Goal: Find specific page/section: Find specific page/section

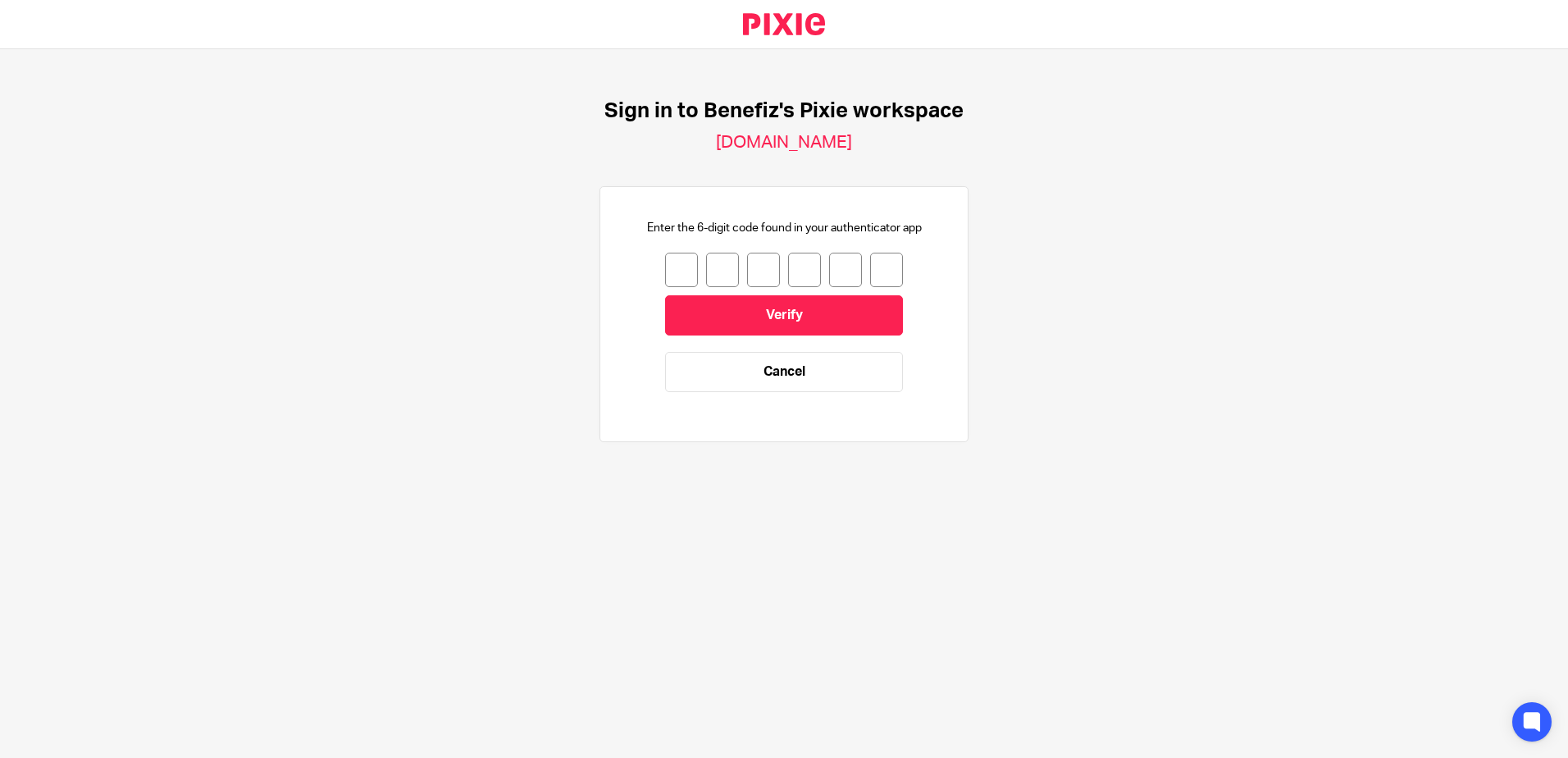
click at [670, 266] on input "number" at bounding box center [681, 270] width 33 height 35
type input "5"
type input "6"
type input "4"
type input "0"
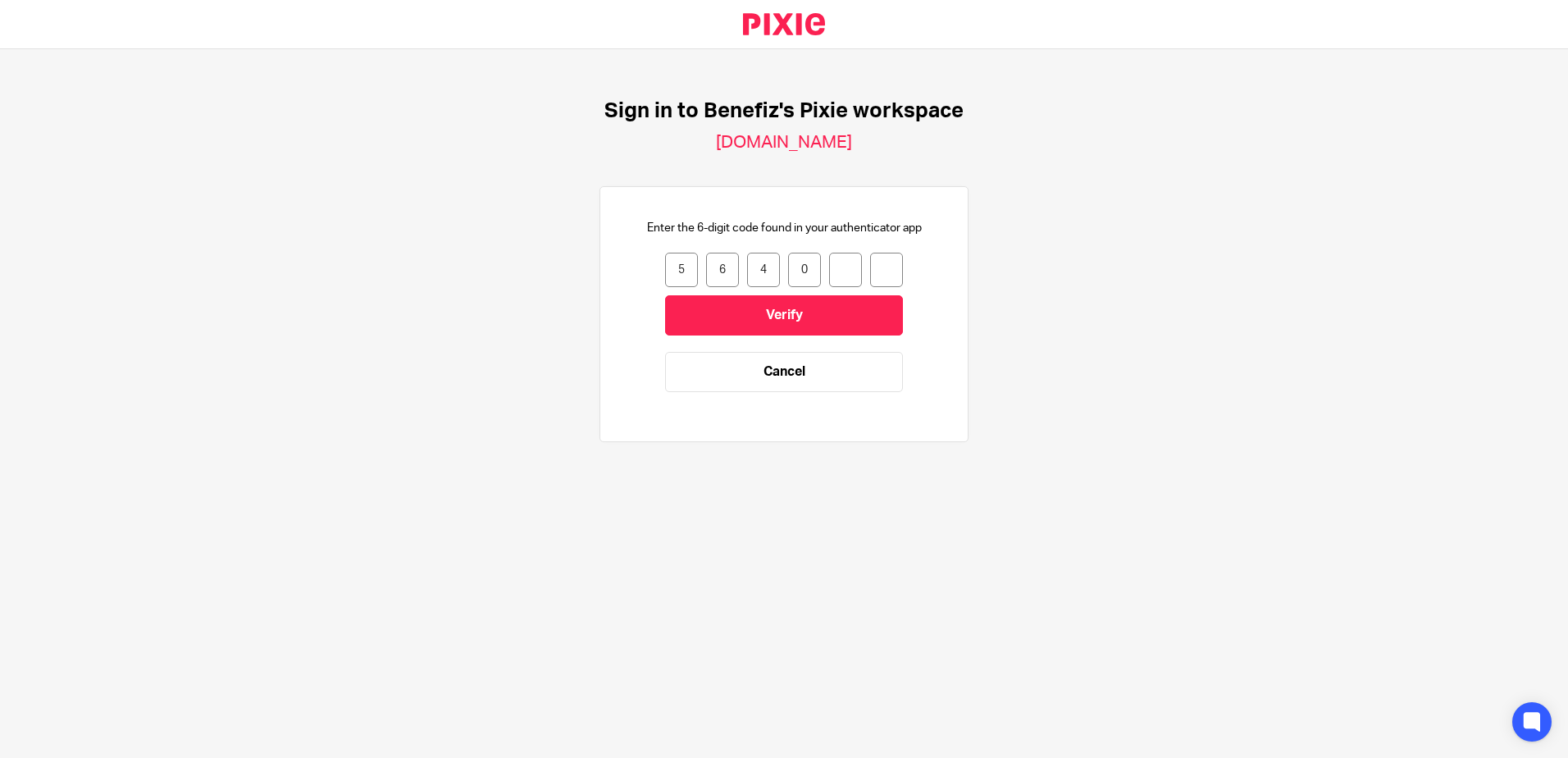
type input "6"
type input "2"
click at [732, 322] on input "Verify" at bounding box center [783, 316] width 238 height 41
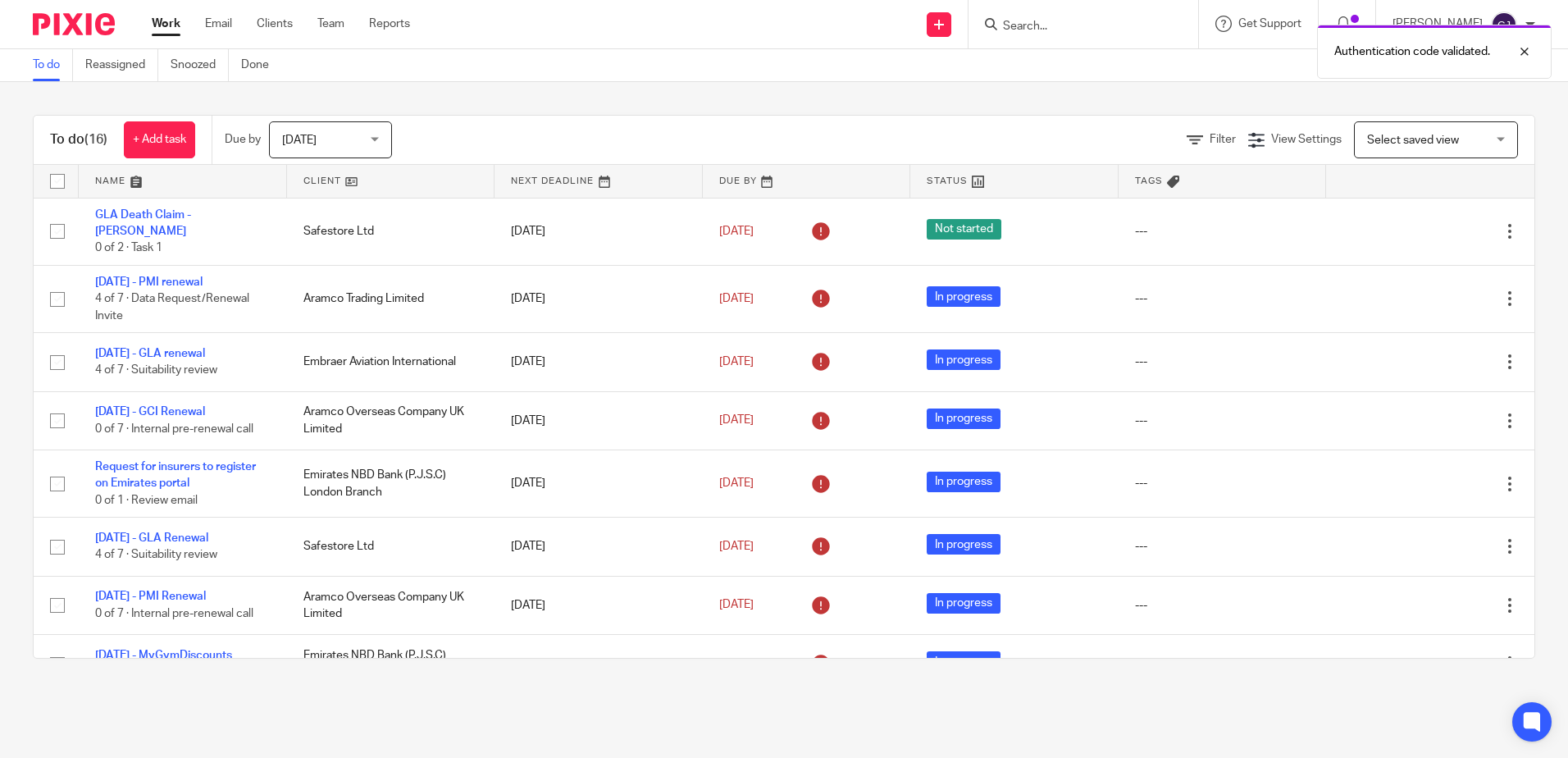
drag, startPoint x: 1066, startPoint y: 18, endPoint x: 1056, endPoint y: 30, distance: 15.6
click at [1066, 18] on div "Authentication code validated." at bounding box center [1168, 47] width 768 height 63
drag, startPoint x: 1525, startPoint y: 50, endPoint x: 1471, endPoint y: 51, distance: 54.0
click at [1524, 51] on div at bounding box center [1512, 51] width 44 height 19
click at [1135, 22] on input "Search" at bounding box center [1075, 26] width 148 height 14
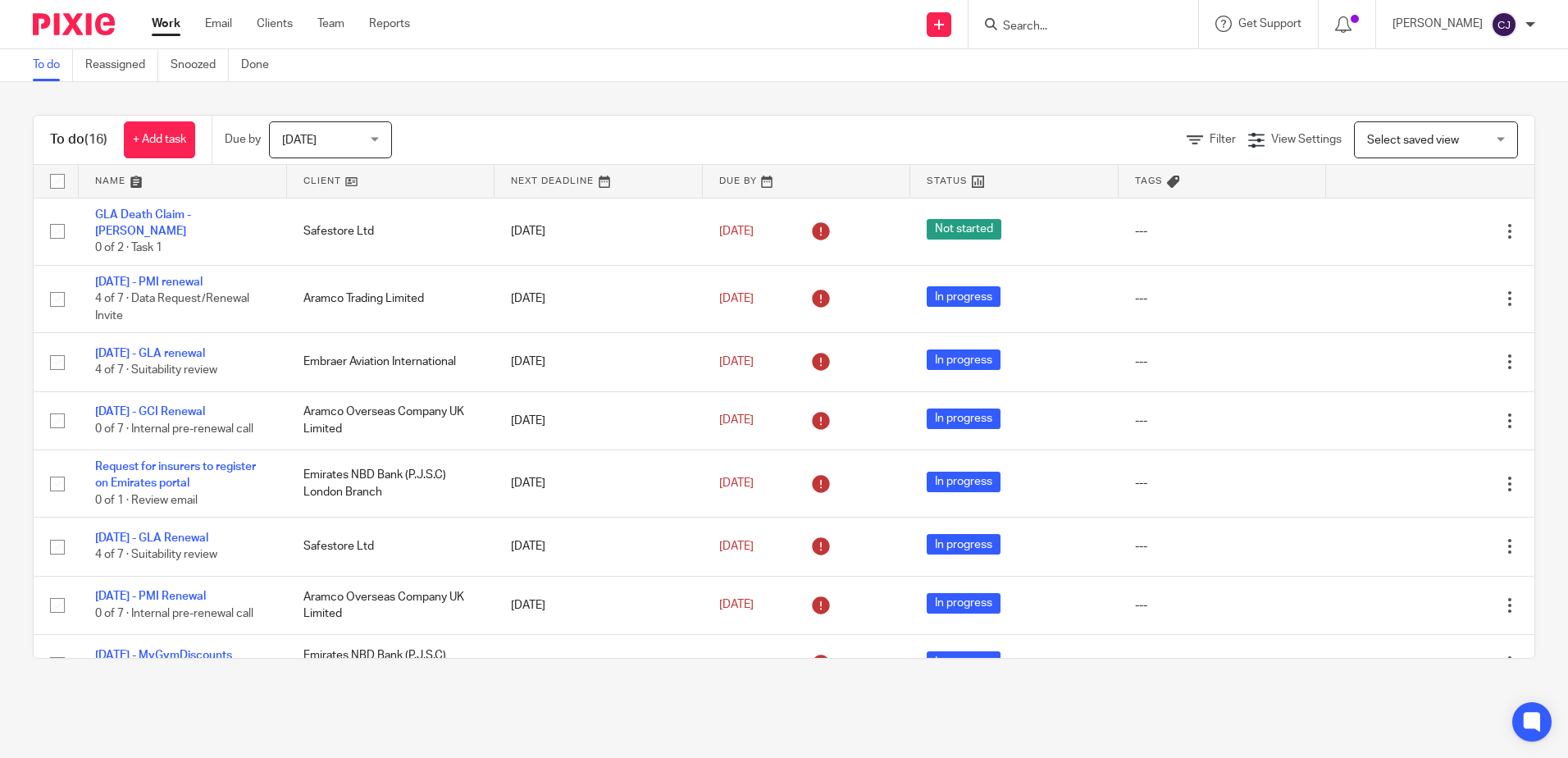
click at [1038, 26] on input "Search" at bounding box center [1075, 26] width 148 height 14
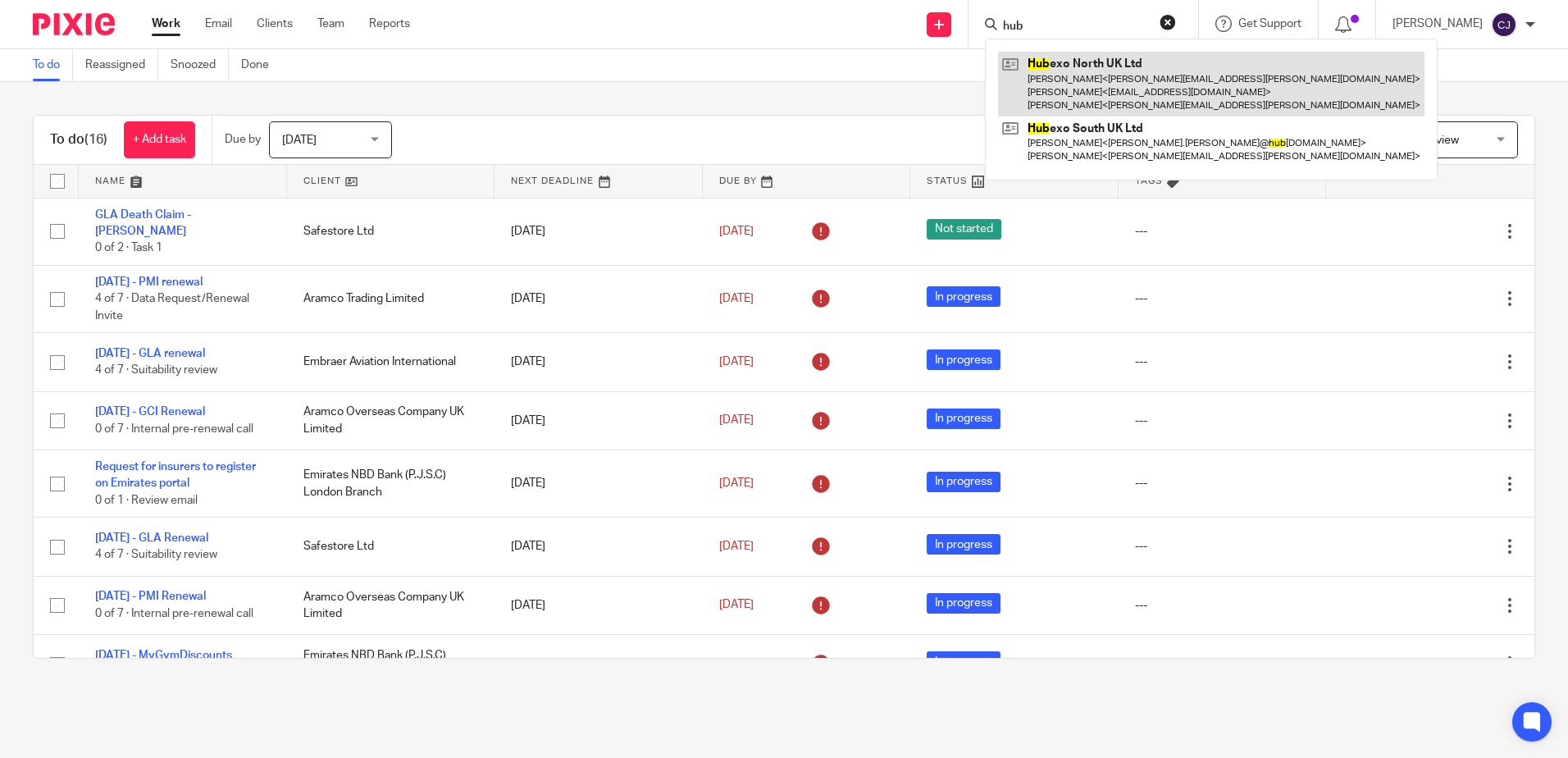
type input "hub"
click at [1073, 68] on link at bounding box center [1211, 84] width 426 height 65
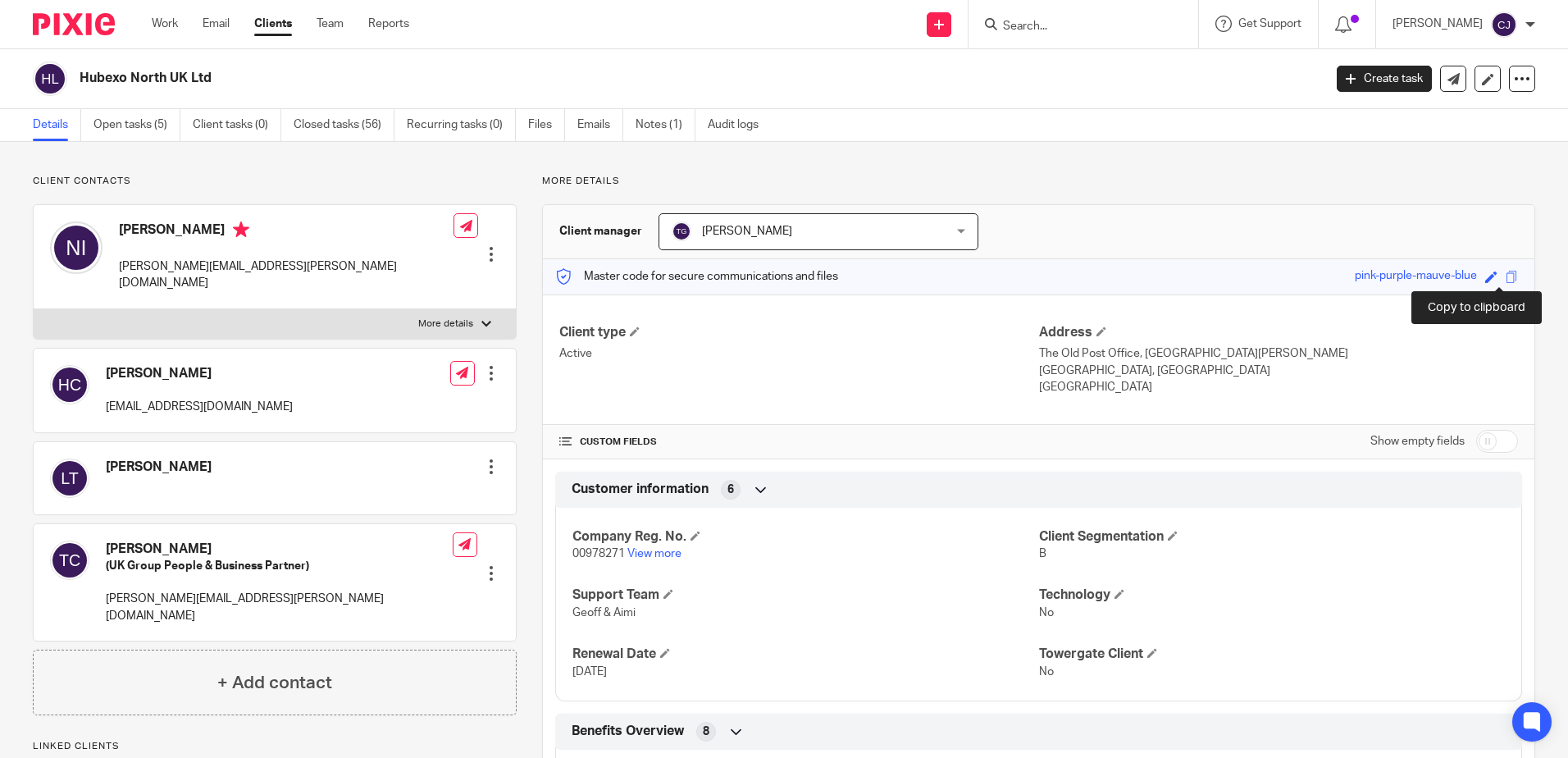
click at [1505, 277] on span at bounding box center [1511, 277] width 13 height 13
